Goal: Task Accomplishment & Management: Manage account settings

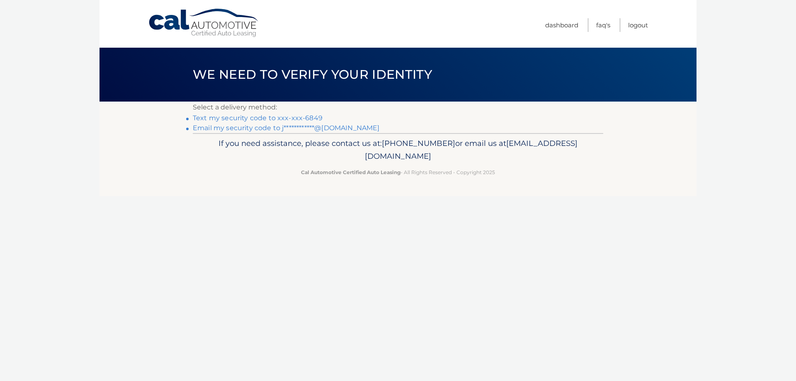
click at [303, 119] on link "Text my security code to xxx-xxx-6849" at bounding box center [258, 118] width 130 height 8
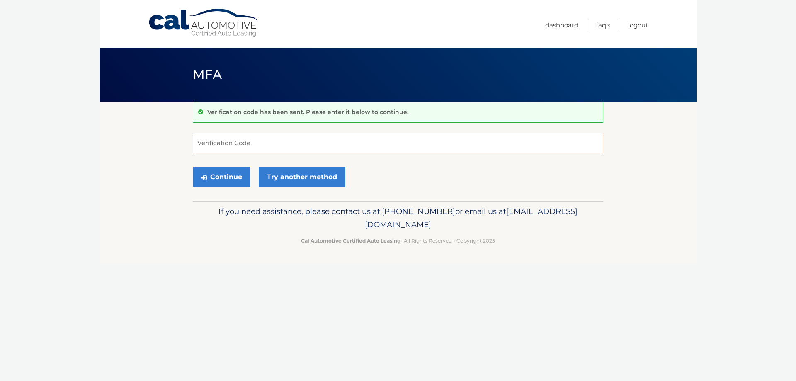
click at [280, 140] on input "Verification Code" at bounding box center [398, 143] width 411 height 21
type input "712828"
click at [224, 178] on button "Continue" at bounding box center [222, 177] width 58 height 21
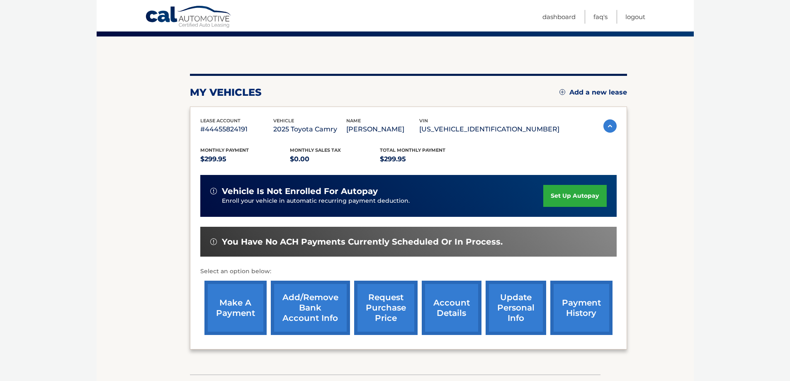
scroll to position [66, 0]
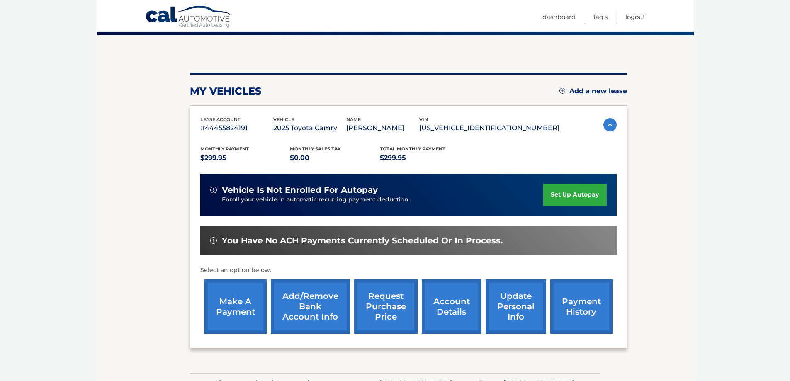
click at [248, 308] on link "make a payment" at bounding box center [235, 307] width 62 height 54
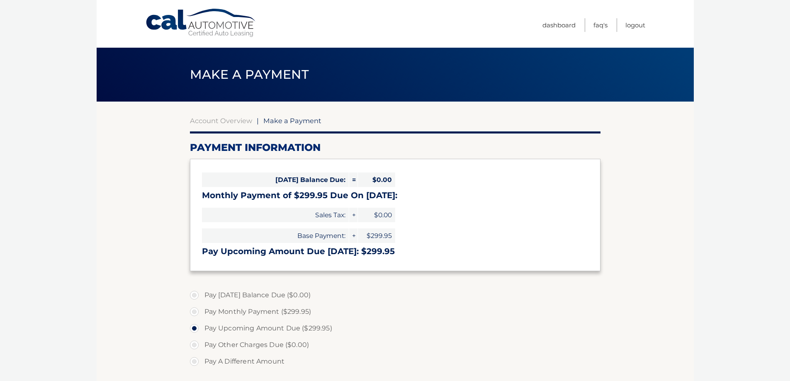
select select "OTE1MTk3Y2UtMGU5MS00ZmE1LTk4YWQtOTNhYzlmZTk2ZjIx"
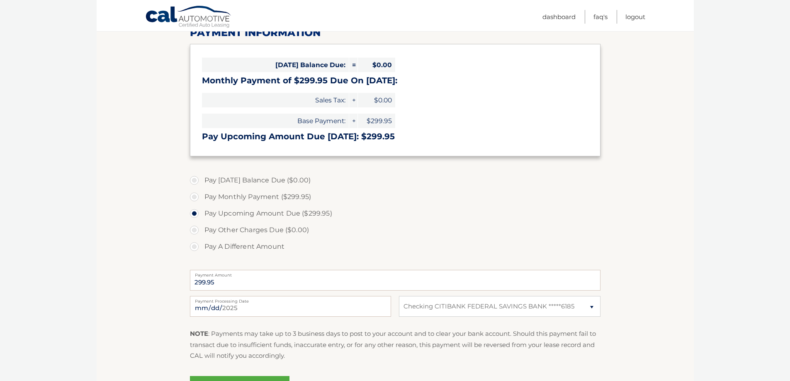
scroll to position [116, 0]
click at [142, 274] on section "Account Overview | Make a Payment Payment Information Today's Balance Due: = $0…" at bounding box center [395, 199] width 597 height 428
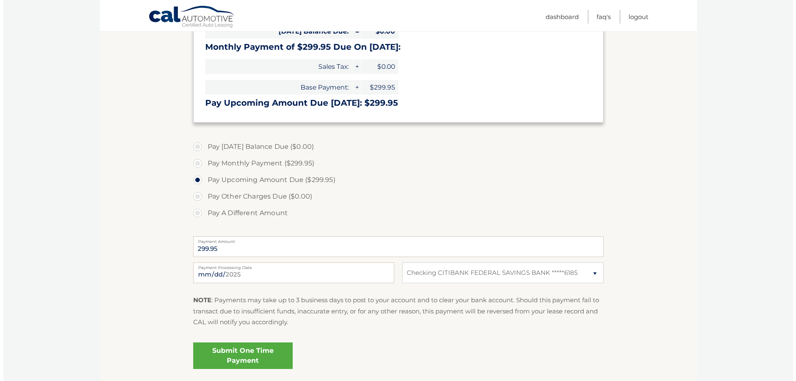
scroll to position [149, 0]
click at [267, 357] on link "Submit One Time Payment" at bounding box center [240, 355] width 100 height 27
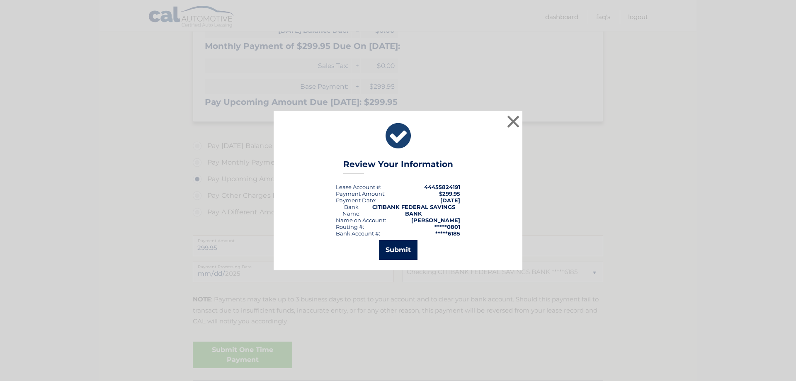
click at [397, 251] on button "Submit" at bounding box center [398, 250] width 39 height 20
